Goal: Find specific page/section: Find specific page/section

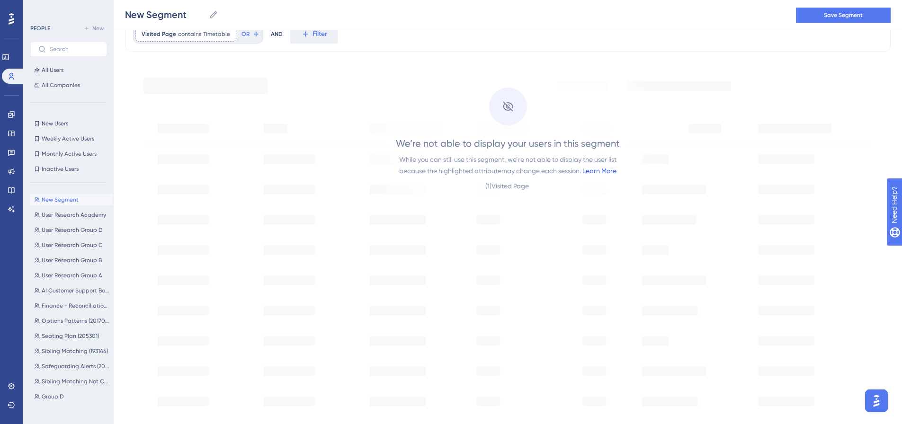
click at [595, 172] on link "Learn More" at bounding box center [599, 171] width 34 height 8
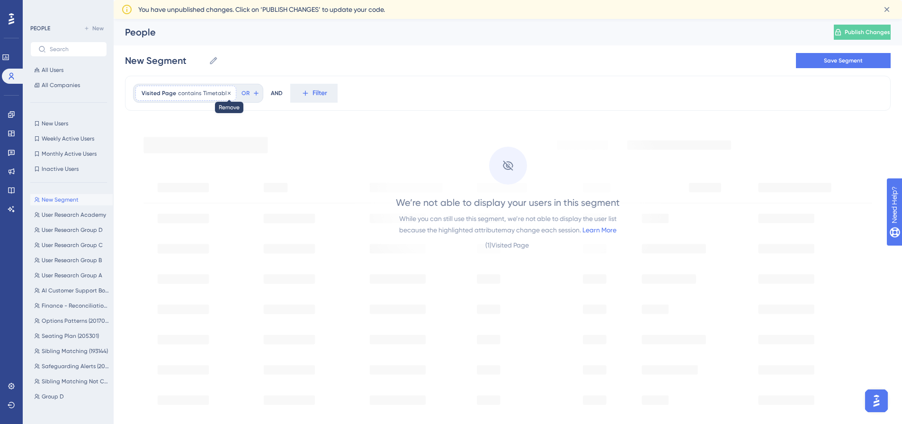
click at [226, 93] on icon at bounding box center [229, 93] width 6 height 6
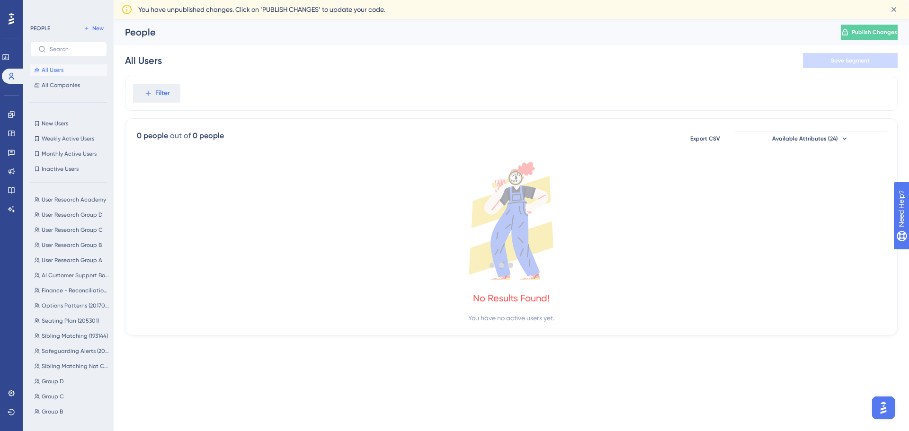
click at [165, 92] on div at bounding box center [502, 264] width 814 height 363
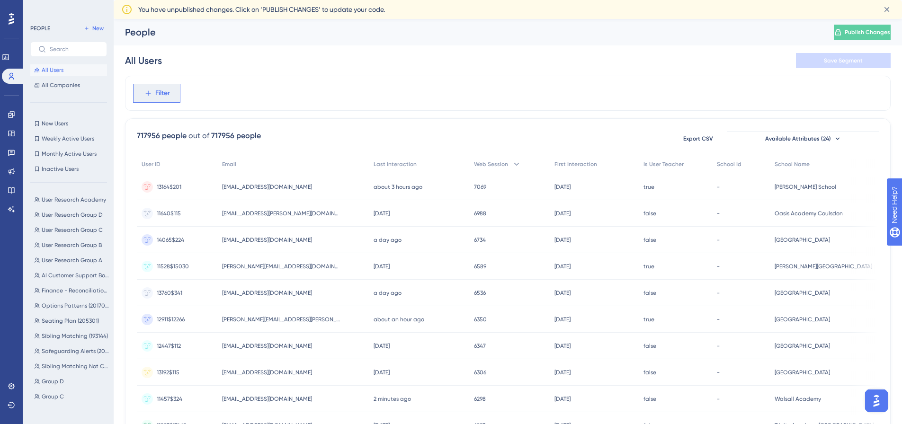
click at [159, 93] on span "Filter" at bounding box center [162, 93] width 15 height 11
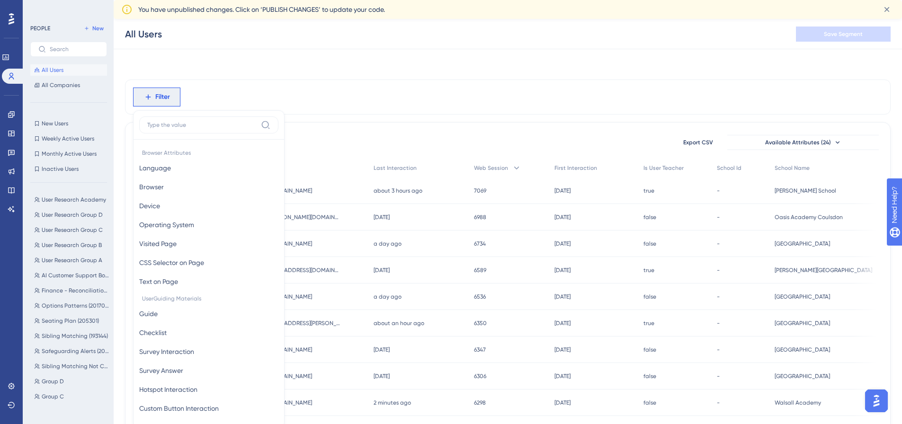
scroll to position [54, 0]
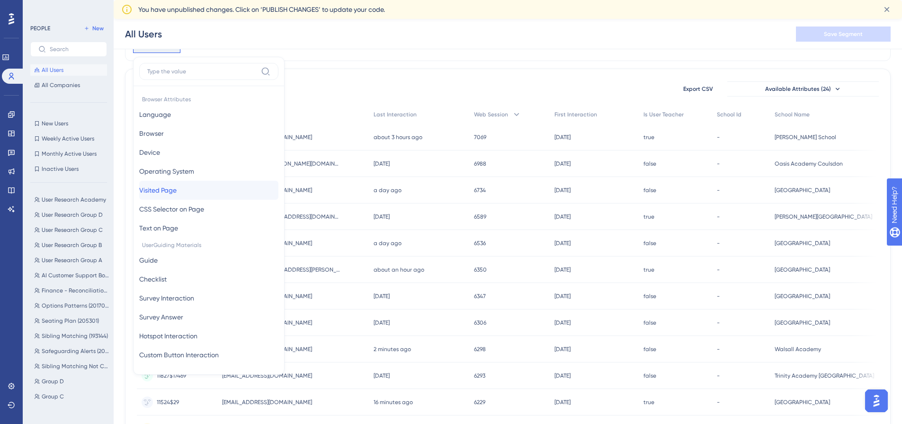
click at [173, 188] on span "Visited Page" at bounding box center [157, 190] width 37 height 11
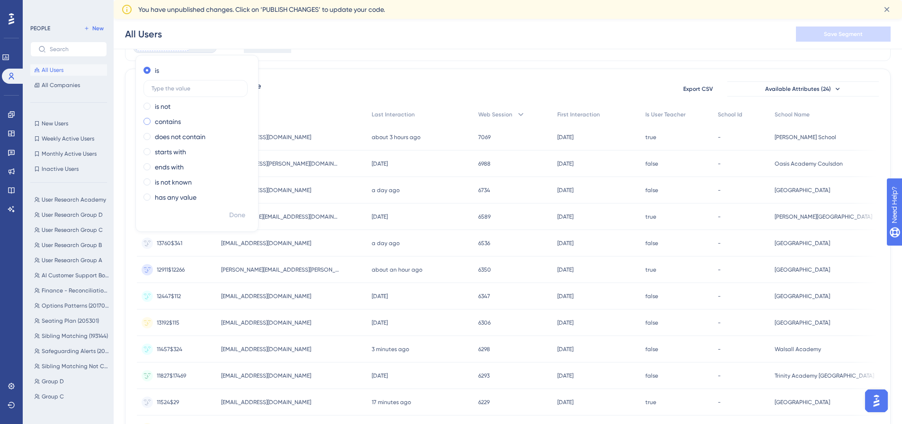
click at [151, 122] on div "contains" at bounding box center [194, 121] width 103 height 11
click at [183, 122] on label at bounding box center [195, 118] width 104 height 17
click at [183, 122] on input "text" at bounding box center [196, 119] width 88 height 7
type input "MCAS"
click at [231, 212] on span "Done" at bounding box center [237, 215] width 16 height 11
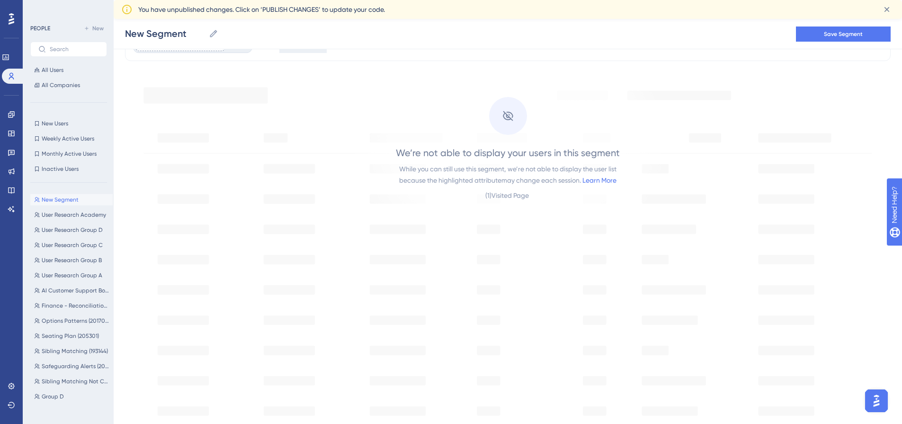
scroll to position [0, 0]
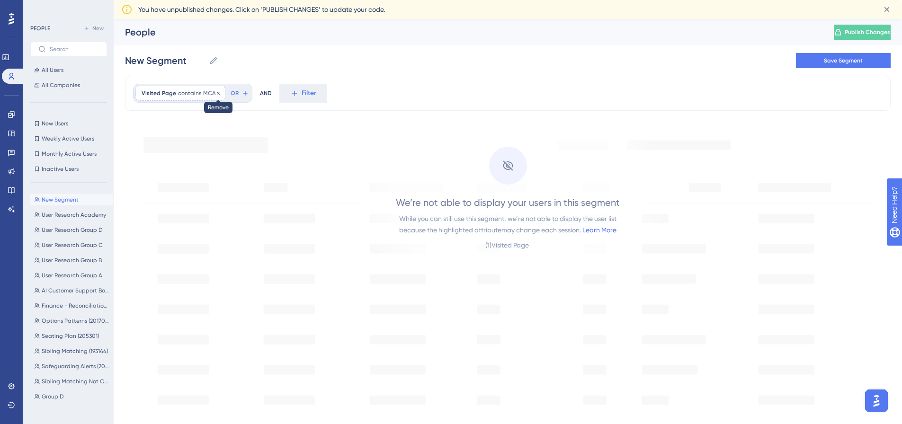
click at [215, 93] on icon at bounding box center [218, 93] width 6 height 6
